Goal: Task Accomplishment & Management: Manage account settings

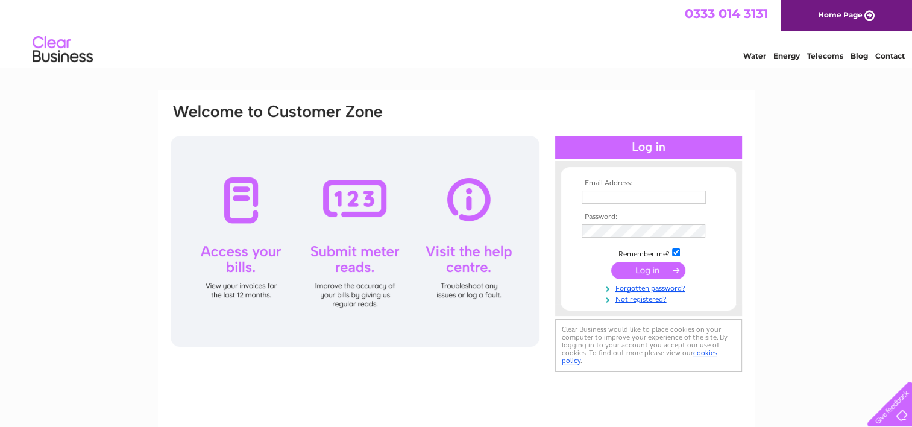
type input "ian@scotfishmuseum.org"
click at [639, 273] on input "submit" at bounding box center [648, 270] width 74 height 17
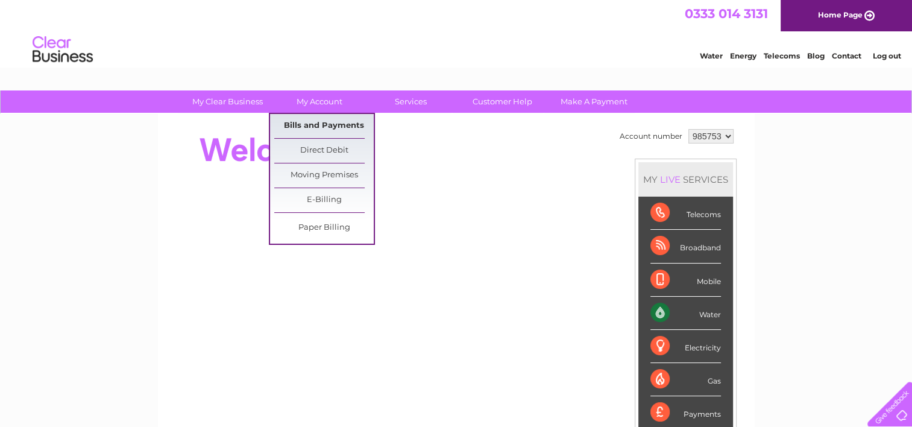
click at [316, 123] on link "Bills and Payments" at bounding box center [323, 126] width 99 height 24
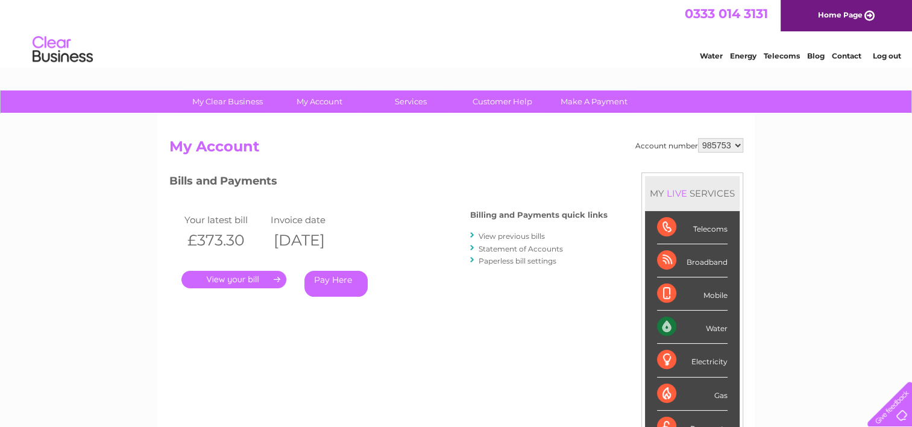
click at [260, 277] on link "." at bounding box center [233, 279] width 105 height 17
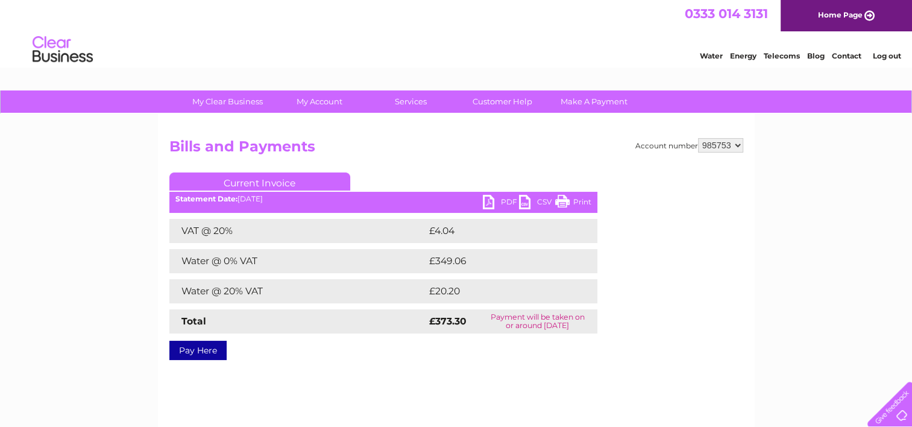
click at [495, 202] on link "PDF" at bounding box center [501, 203] width 36 height 17
